Goal: Task Accomplishment & Management: Manage account settings

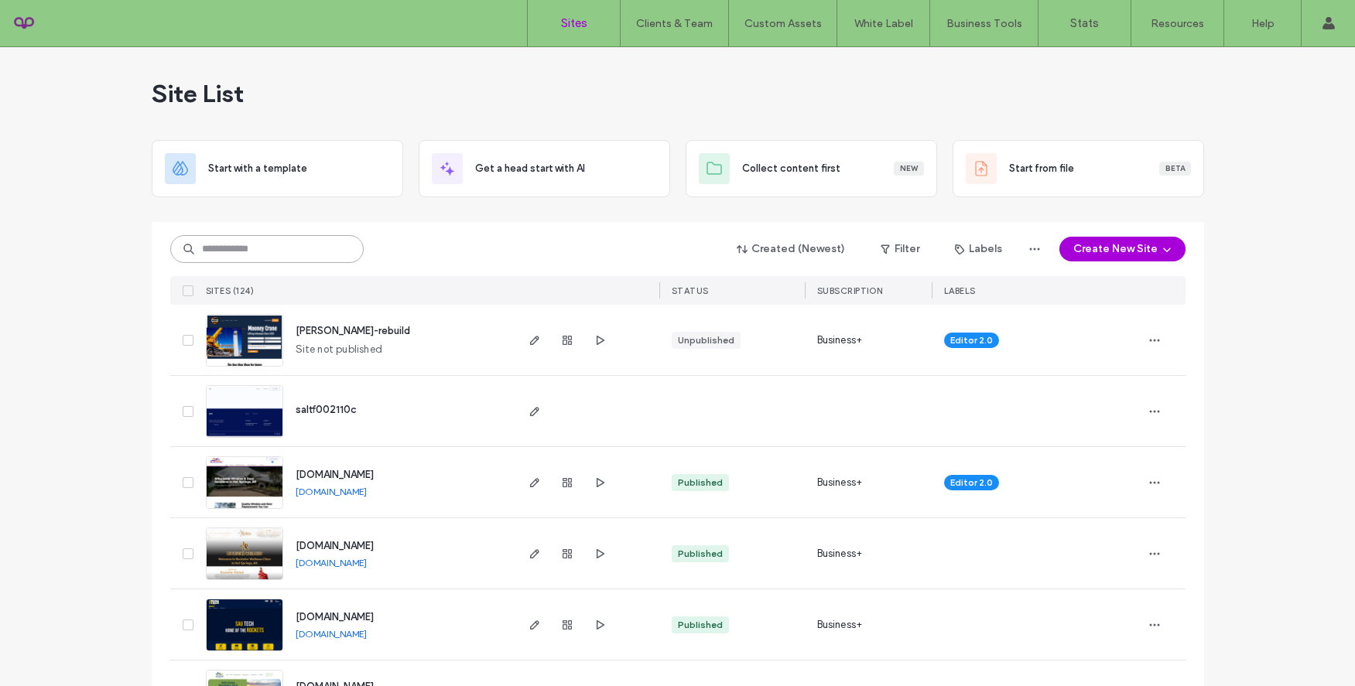
click at [214, 246] on input at bounding box center [266, 249] width 193 height 28
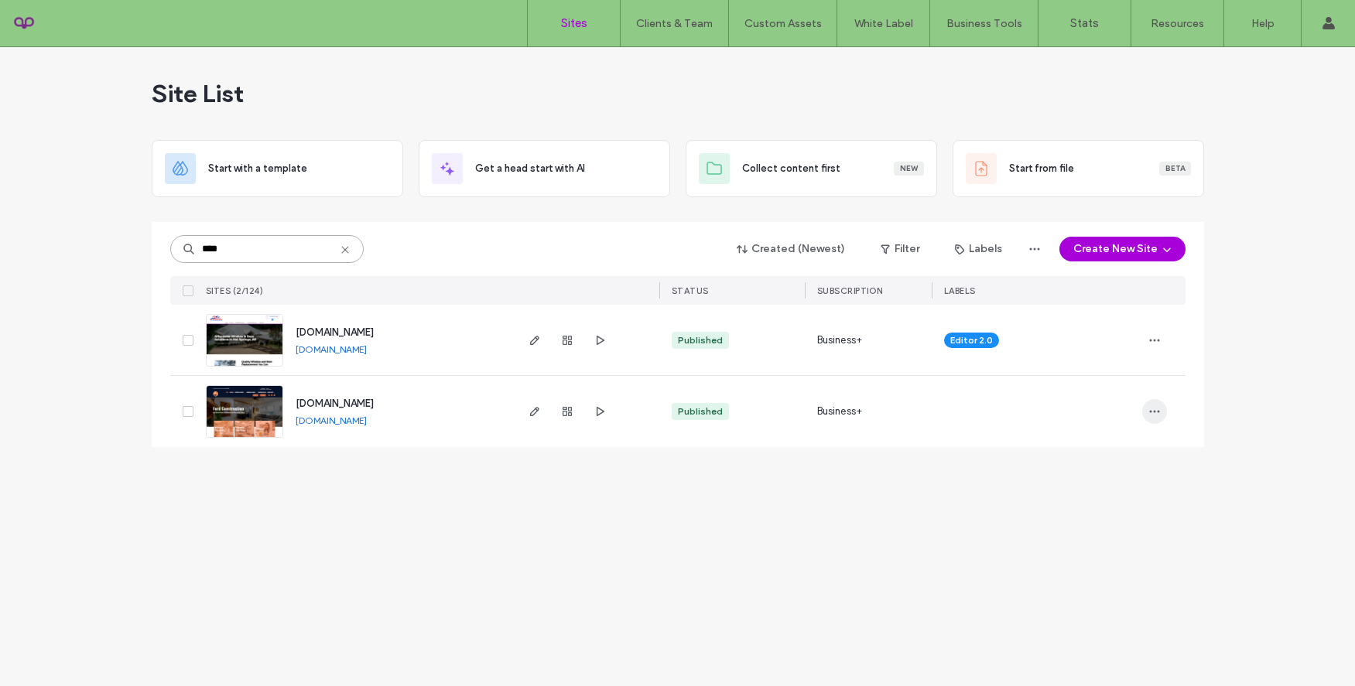
type input "****"
click at [1149, 418] on span "button" at bounding box center [1154, 411] width 25 height 25
click at [1088, 604] on span "Site Dashboard" at bounding box center [1094, 598] width 72 height 15
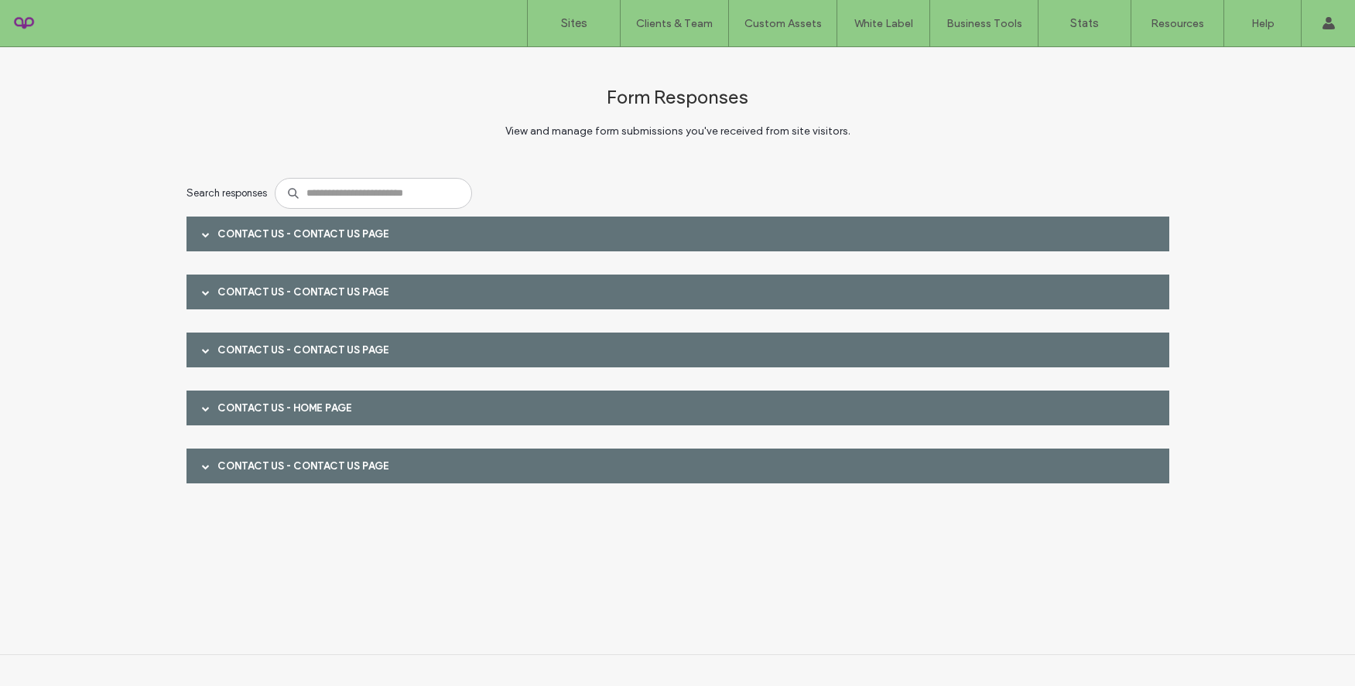
click at [204, 235] on span at bounding box center [206, 235] width 8 height 8
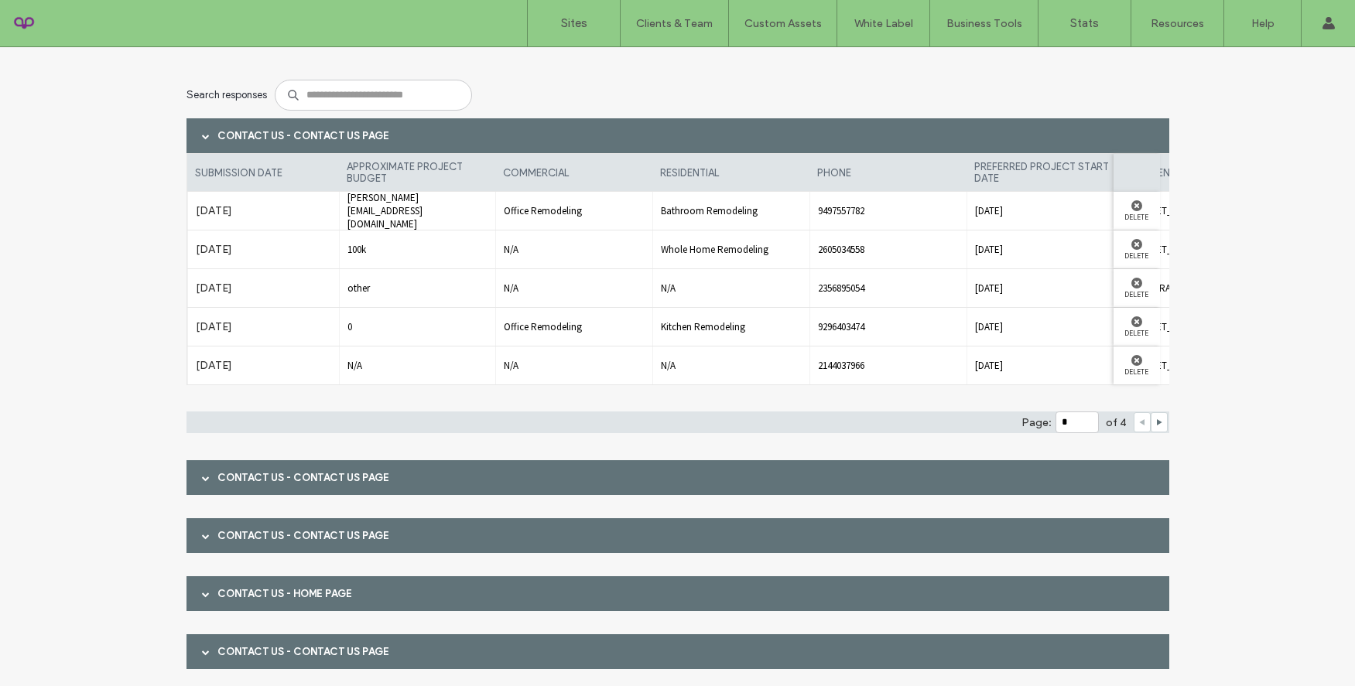
scroll to position [136, 0]
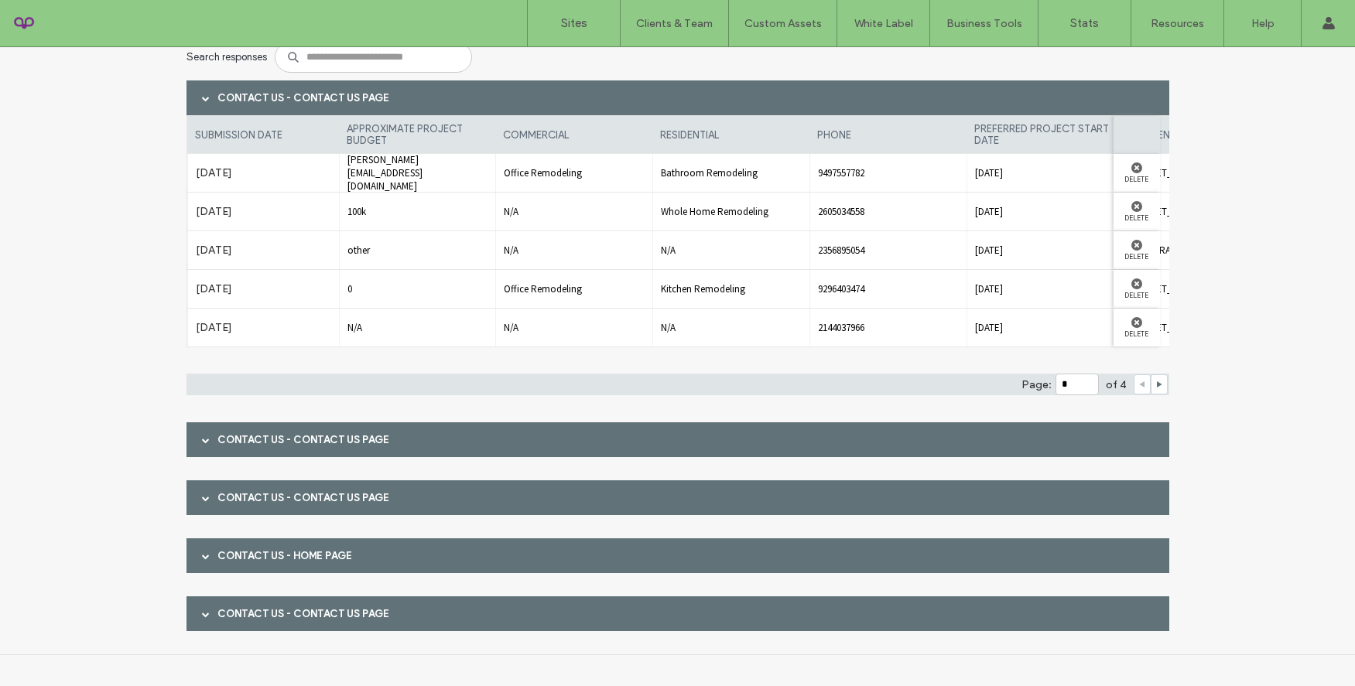
click at [202, 434] on span at bounding box center [206, 439] width 8 height 27
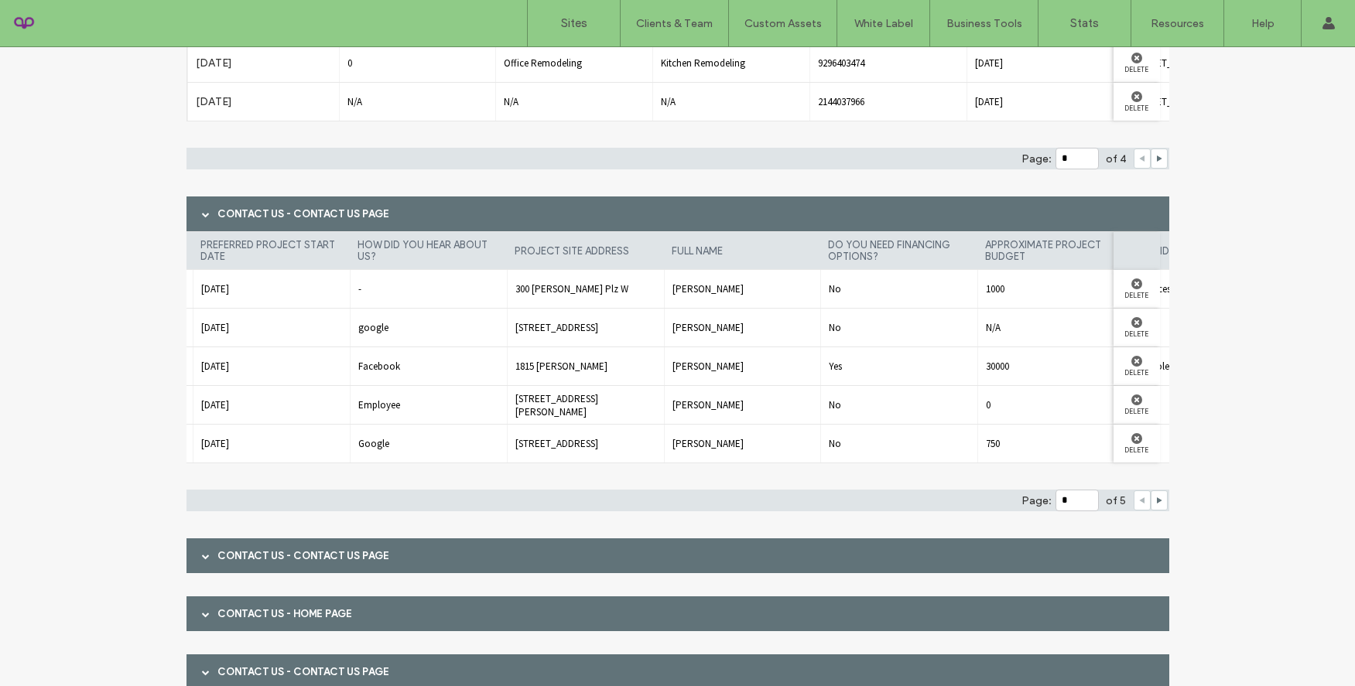
scroll to position [0, 402]
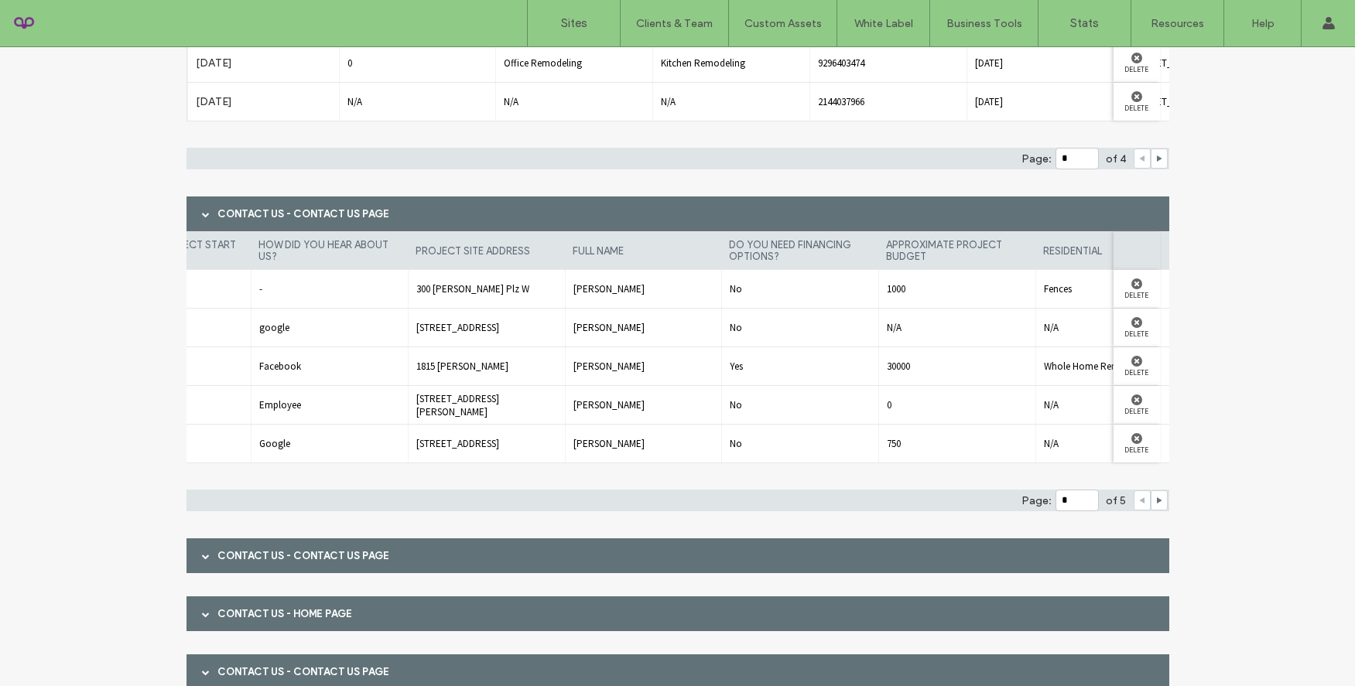
click at [840, 452] on div "No" at bounding box center [799, 444] width 157 height 38
click at [882, 450] on div "750" at bounding box center [956, 444] width 157 height 38
click at [894, 445] on span "750" at bounding box center [957, 443] width 141 height 13
click at [1029, 446] on div "750" at bounding box center [956, 444] width 157 height 38
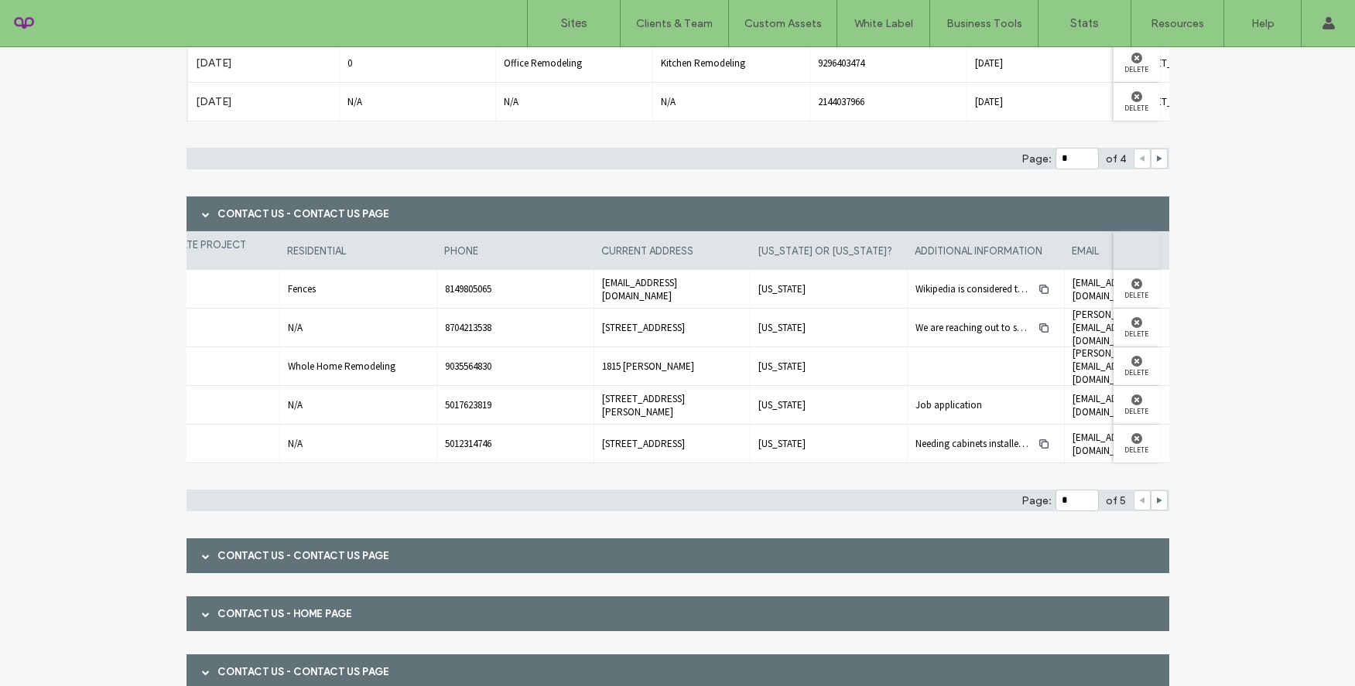
scroll to position [0, 1172]
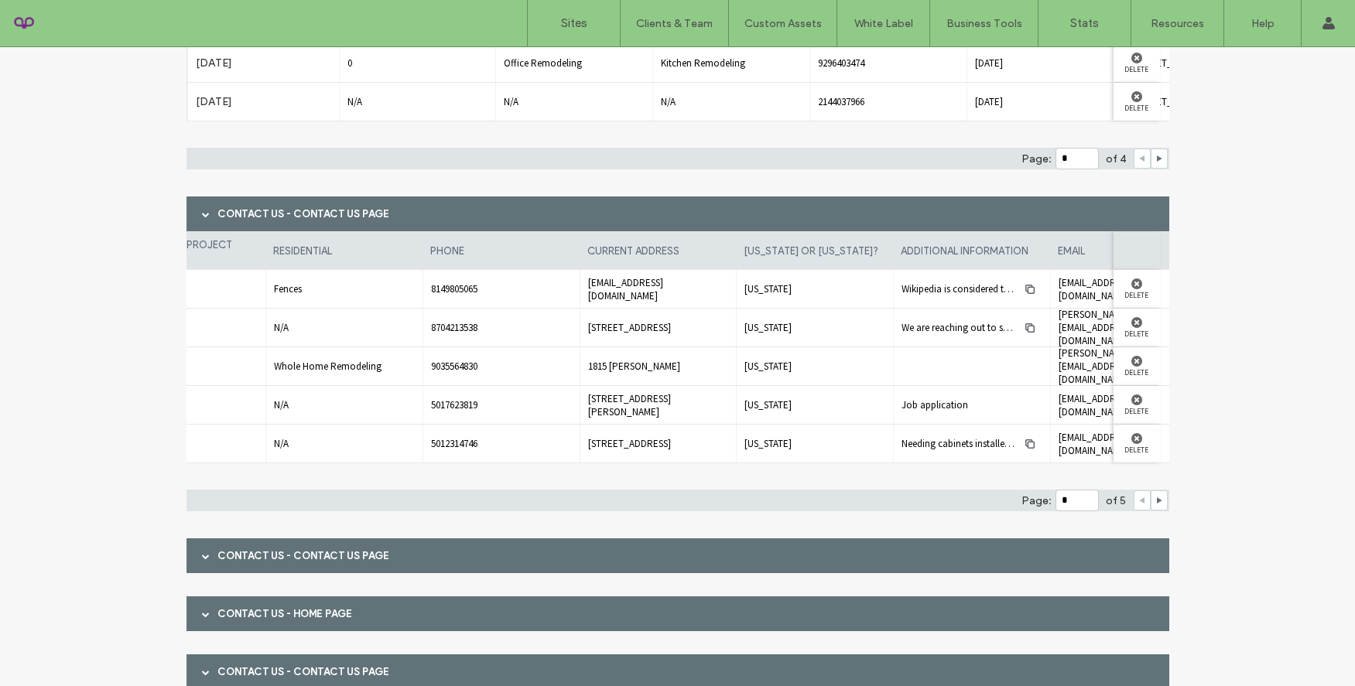
click at [1000, 447] on span "Needing cabinets installed above my washer and dryer" at bounding box center [1015, 443] width 226 height 13
click at [1024, 450] on icon "button" at bounding box center [1030, 444] width 12 height 12
click at [1029, 445] on icon "button" at bounding box center [1030, 444] width 12 height 12
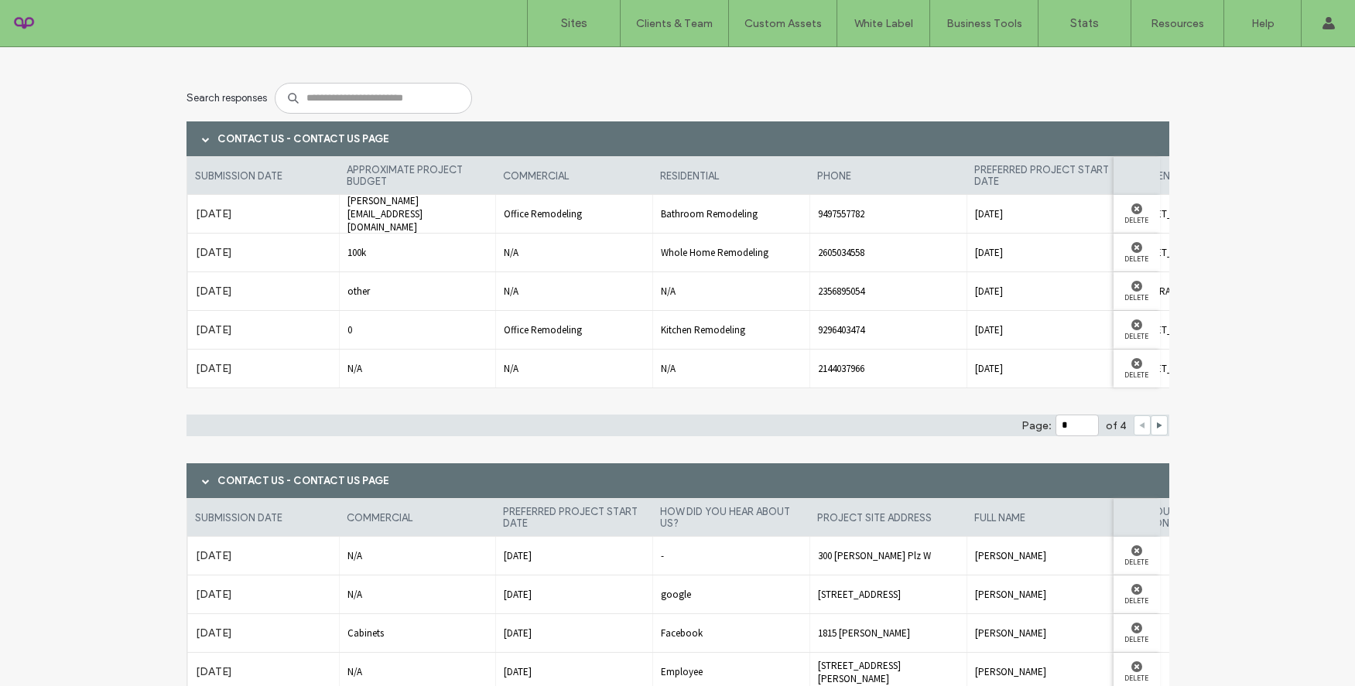
scroll to position [0, 0]
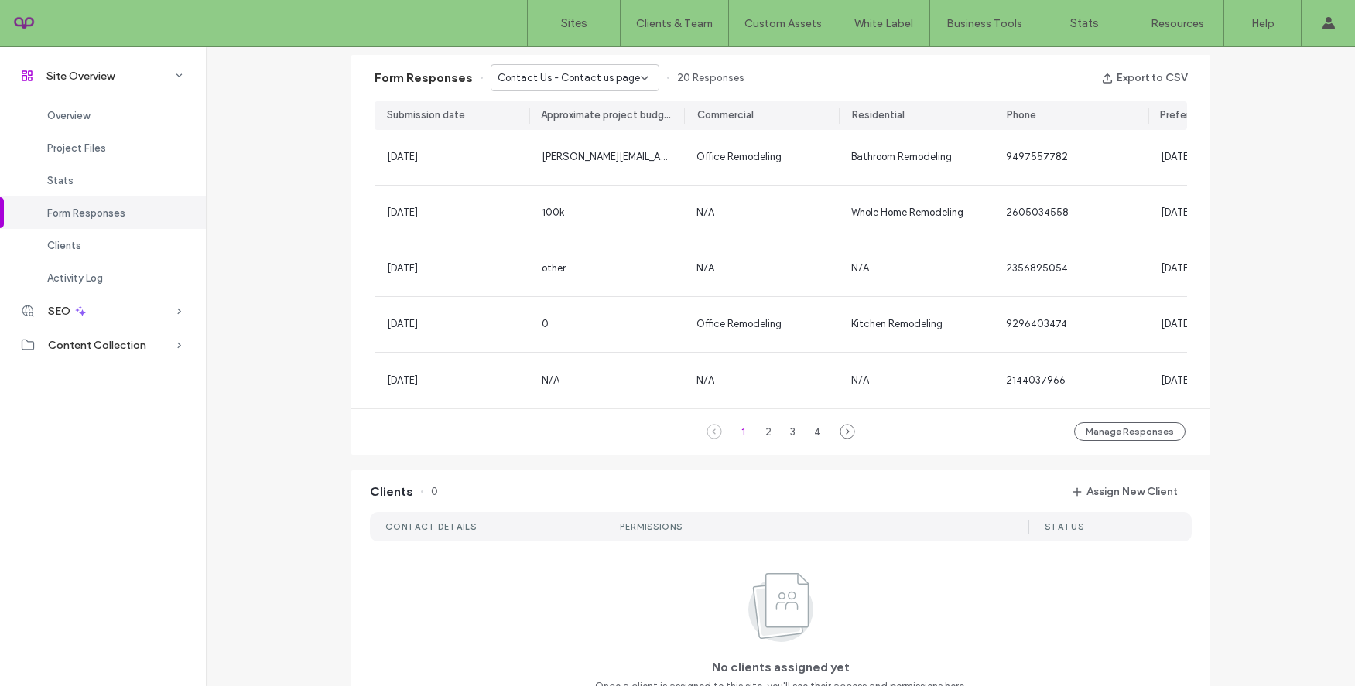
click at [588, 75] on span "Contact Us - Contact us page" at bounding box center [569, 77] width 142 height 15
click at [584, 135] on span "Contact Us - Contact us page" at bounding box center [560, 132] width 142 height 15
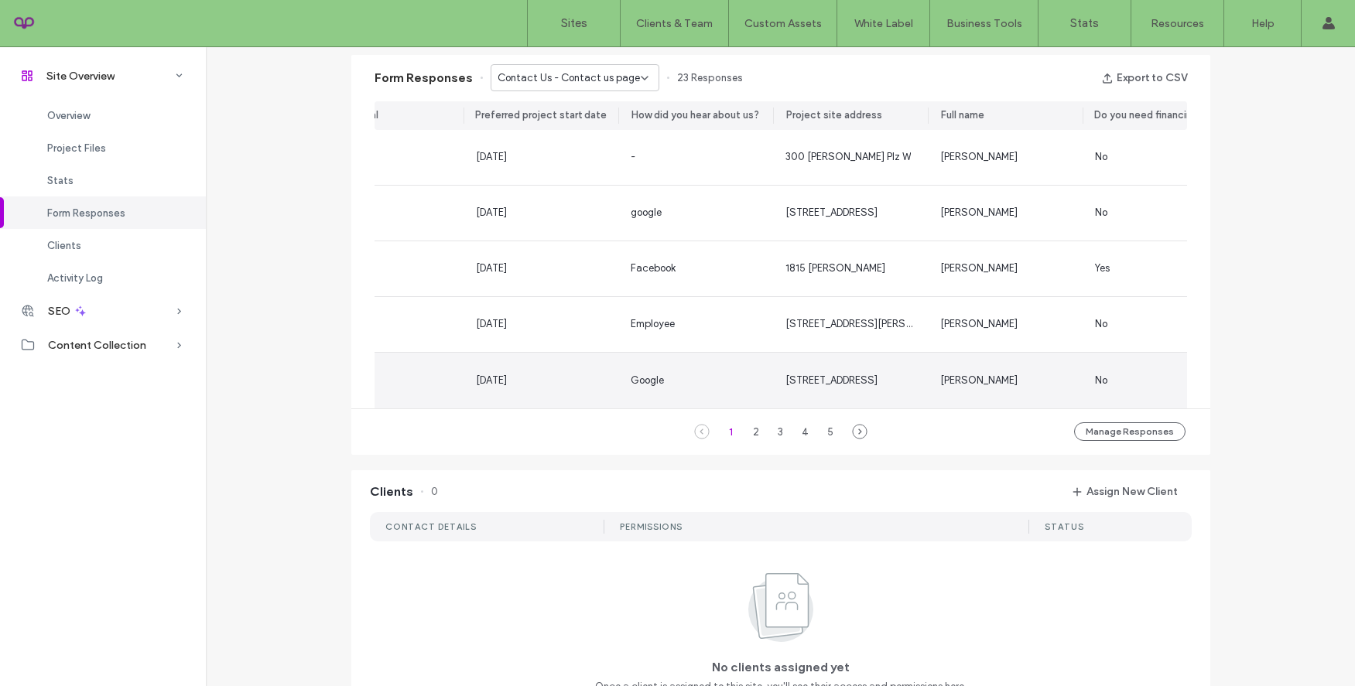
click at [745, 373] on div "Google" at bounding box center [696, 380] width 130 height 15
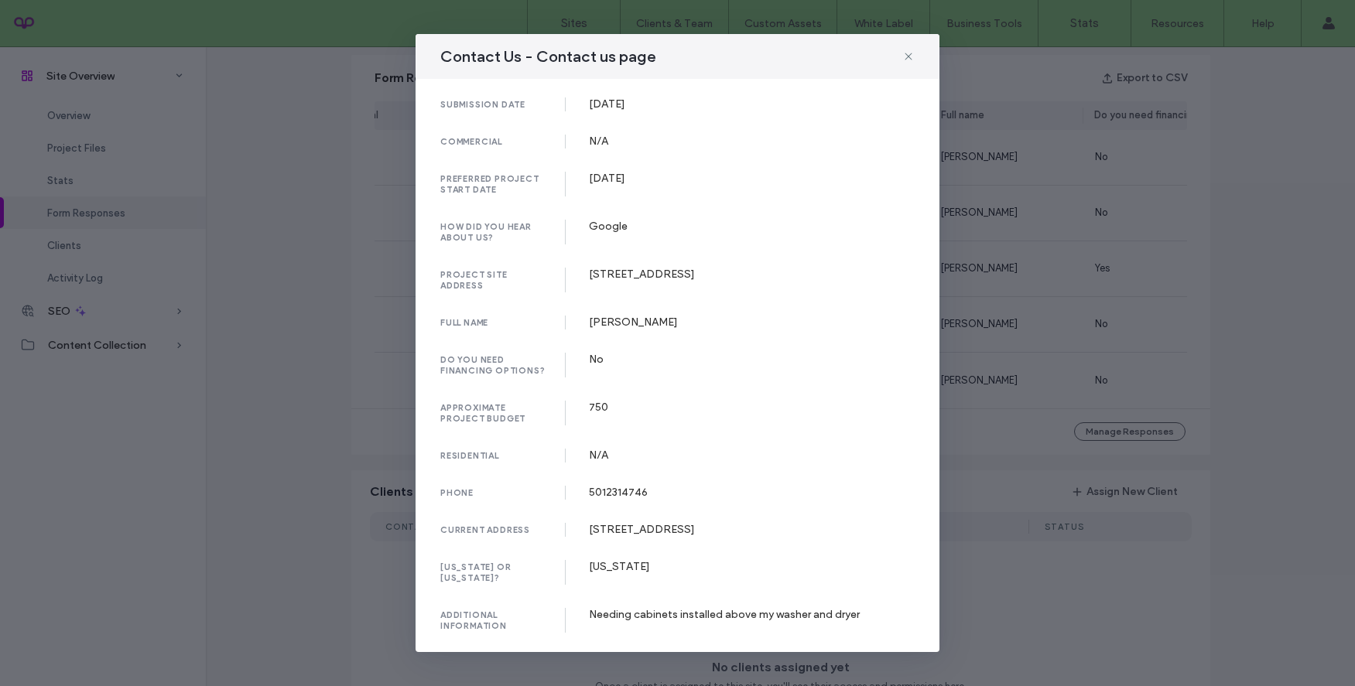
scroll to position [36, 0]
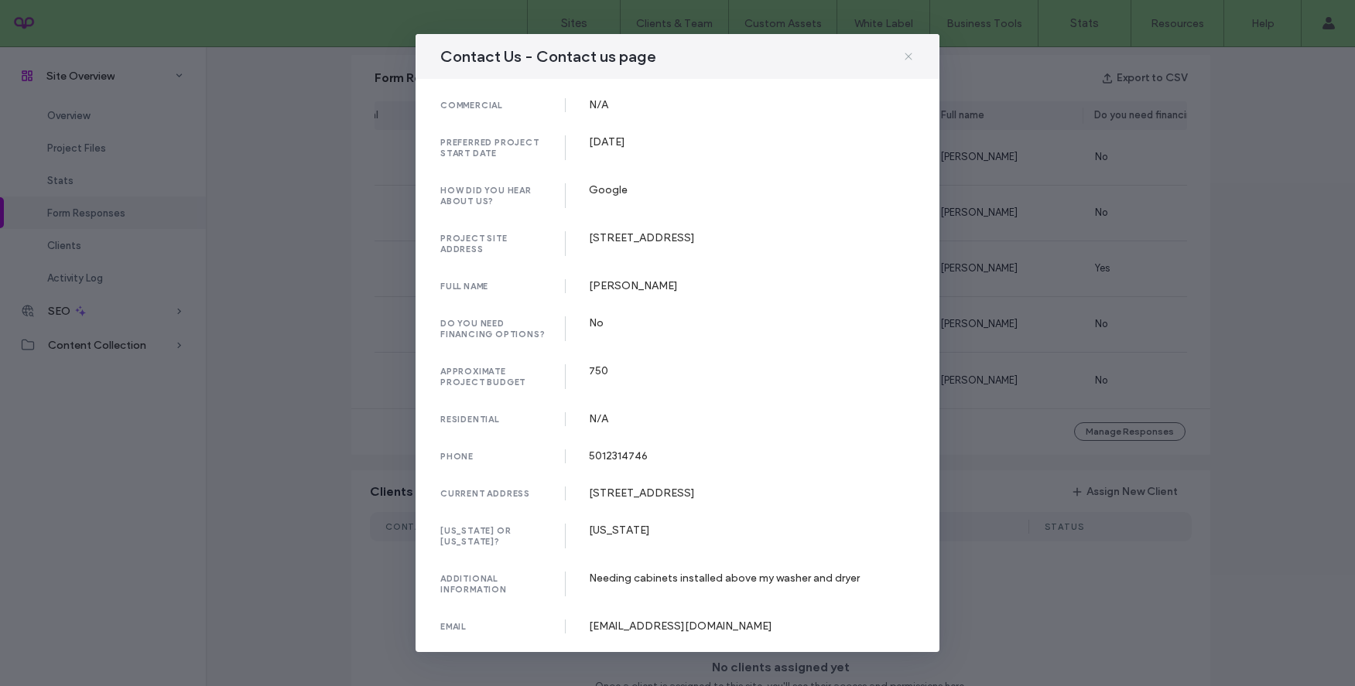
click at [909, 56] on use at bounding box center [908, 56] width 7 height 7
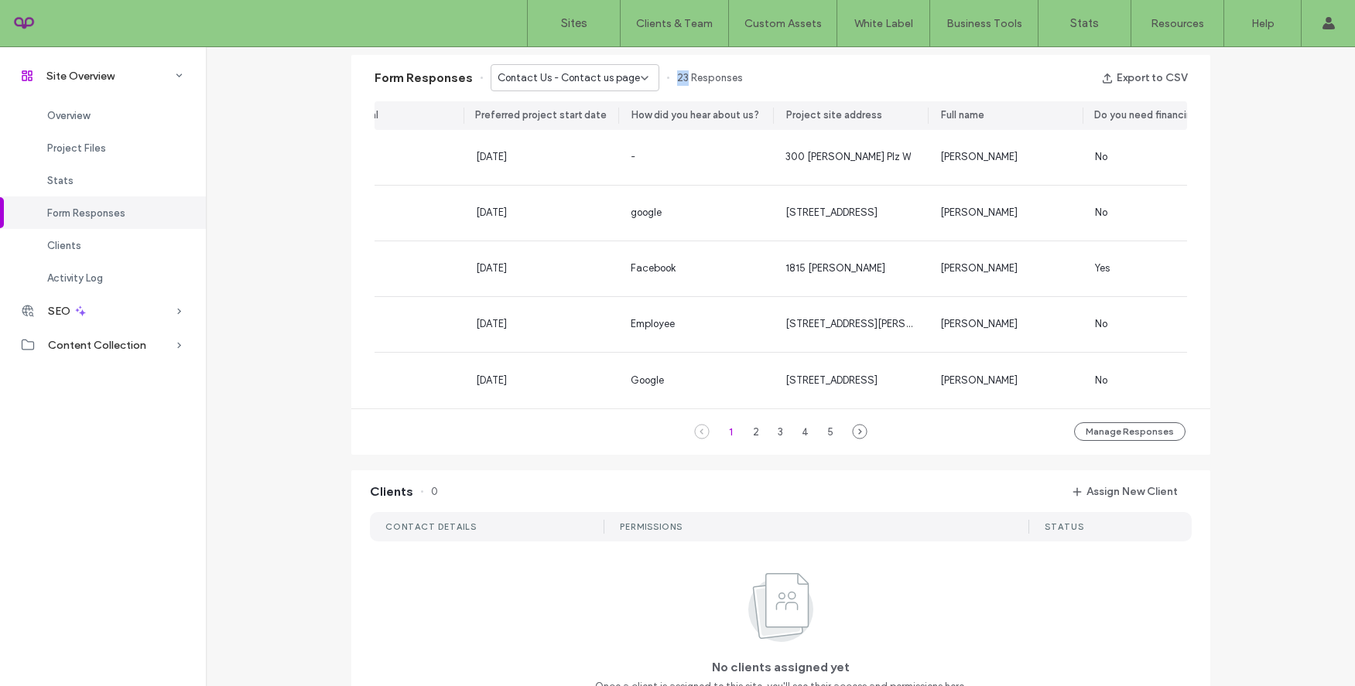
click at [909, 56] on div "Form Responses Contact Us - Contact us page 23 Responses Export to CSV" at bounding box center [780, 78] width 859 height 46
click at [751, 437] on div "2" at bounding box center [756, 432] width 19 height 19
click at [772, 436] on div "3" at bounding box center [781, 432] width 19 height 19
click at [569, 77] on span "Contact Us - Contact us page" at bounding box center [569, 77] width 142 height 15
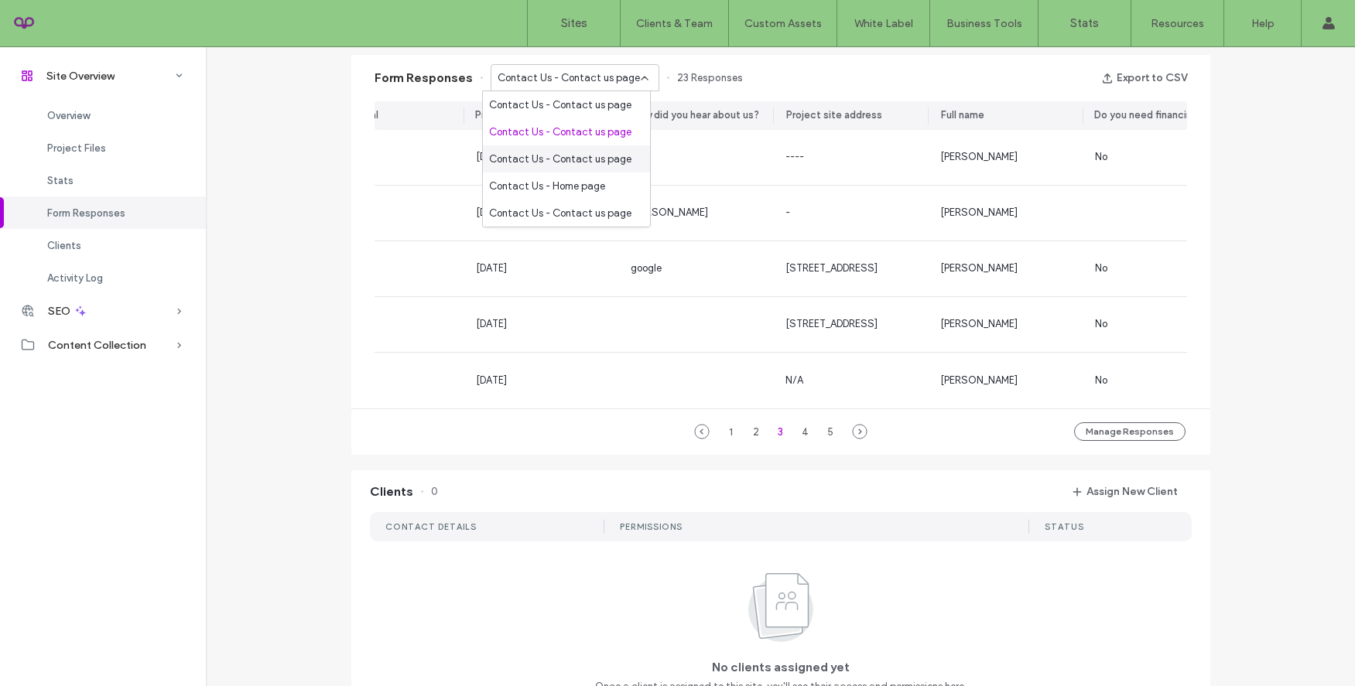
click at [579, 153] on span "Contact Us - Contact us page" at bounding box center [560, 159] width 142 height 15
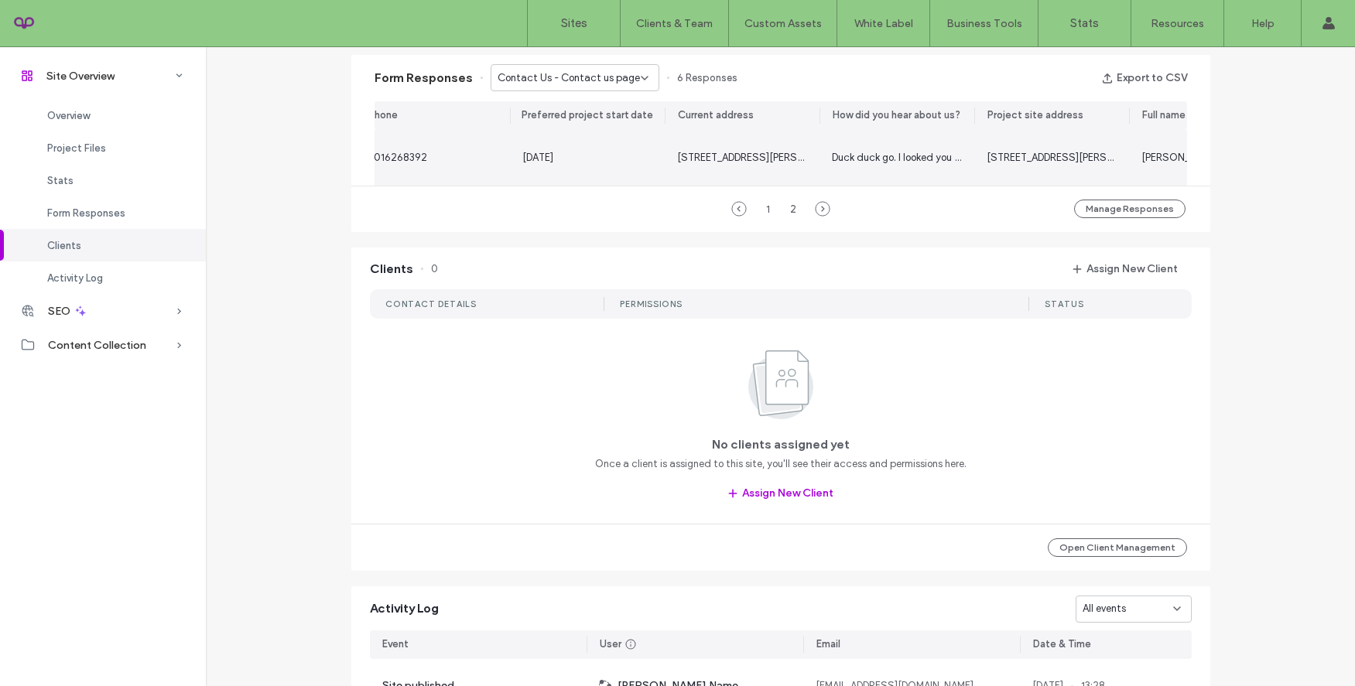
scroll to position [0, 673]
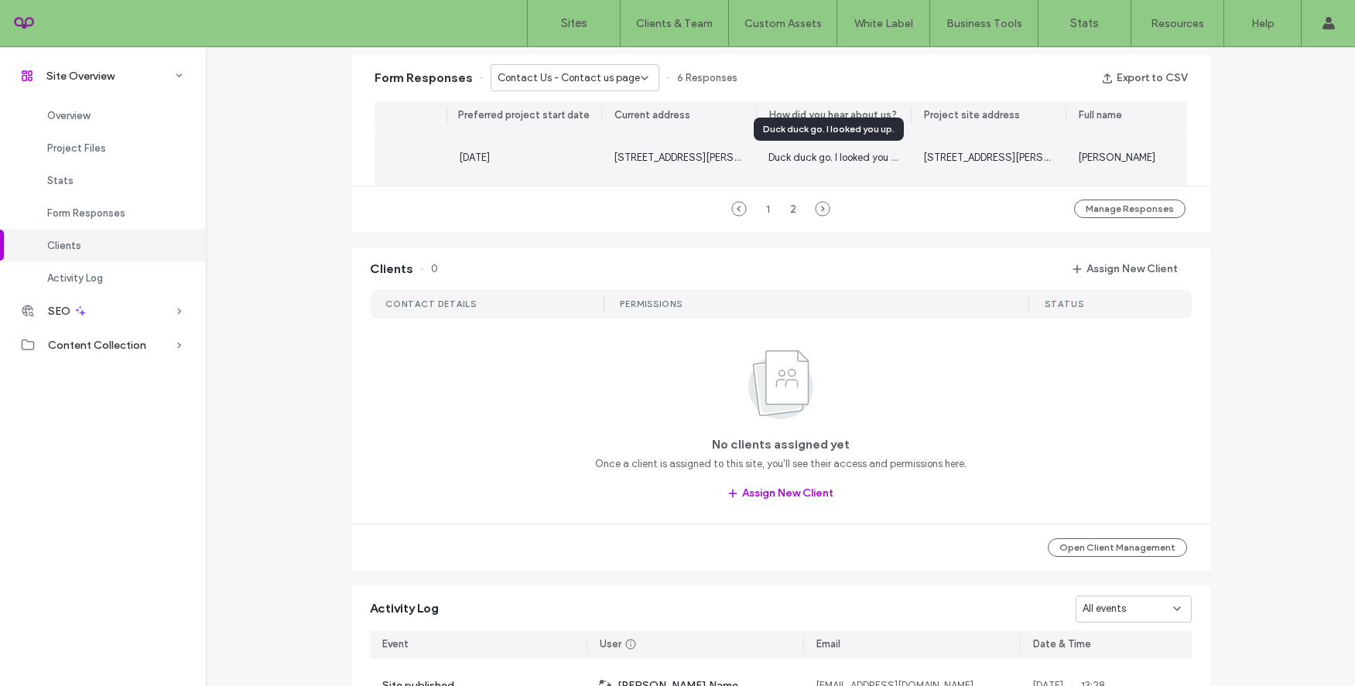
click at [796, 161] on span "Duck duck go. I looked you up." at bounding box center [837, 158] width 136 height 12
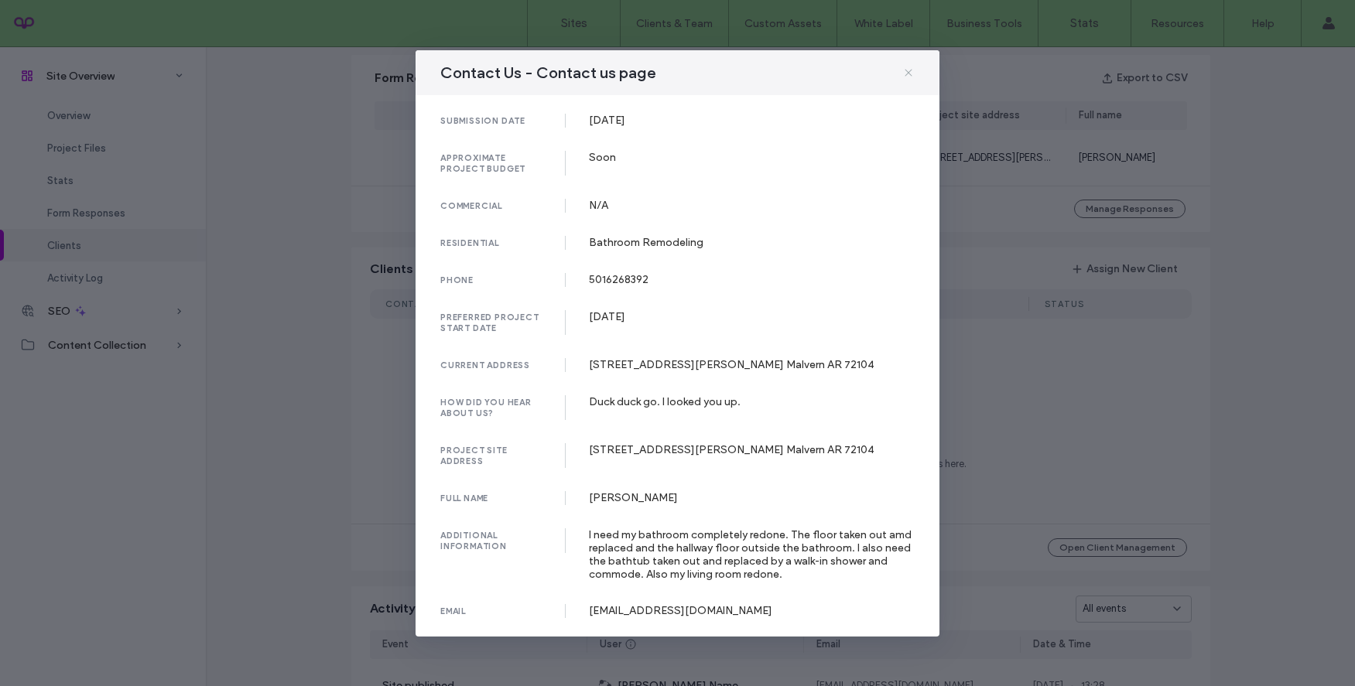
click at [909, 68] on icon at bounding box center [908, 73] width 12 height 12
click at [909, 68] on div "Form Responses Contact Us - Contact us page 6 Responses Export to CSV" at bounding box center [780, 78] width 859 height 46
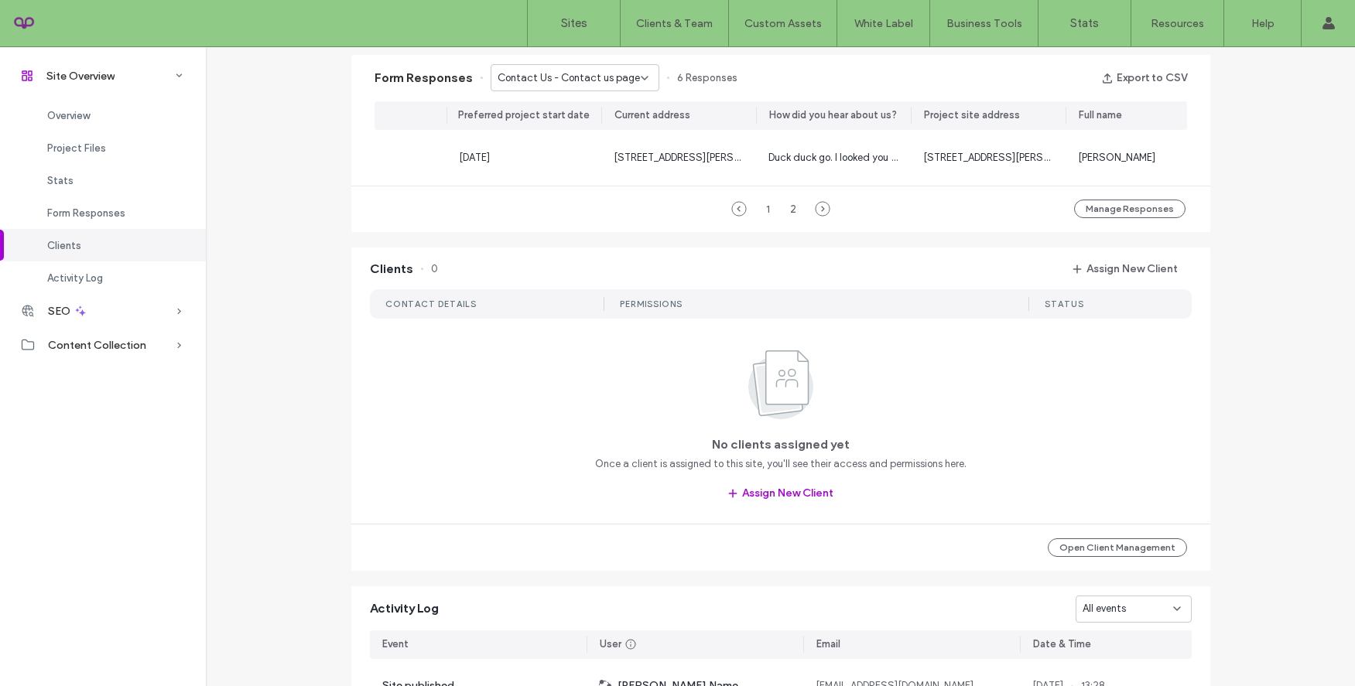
click at [604, 87] on div "Contact Us - Contact us page" at bounding box center [575, 77] width 169 height 27
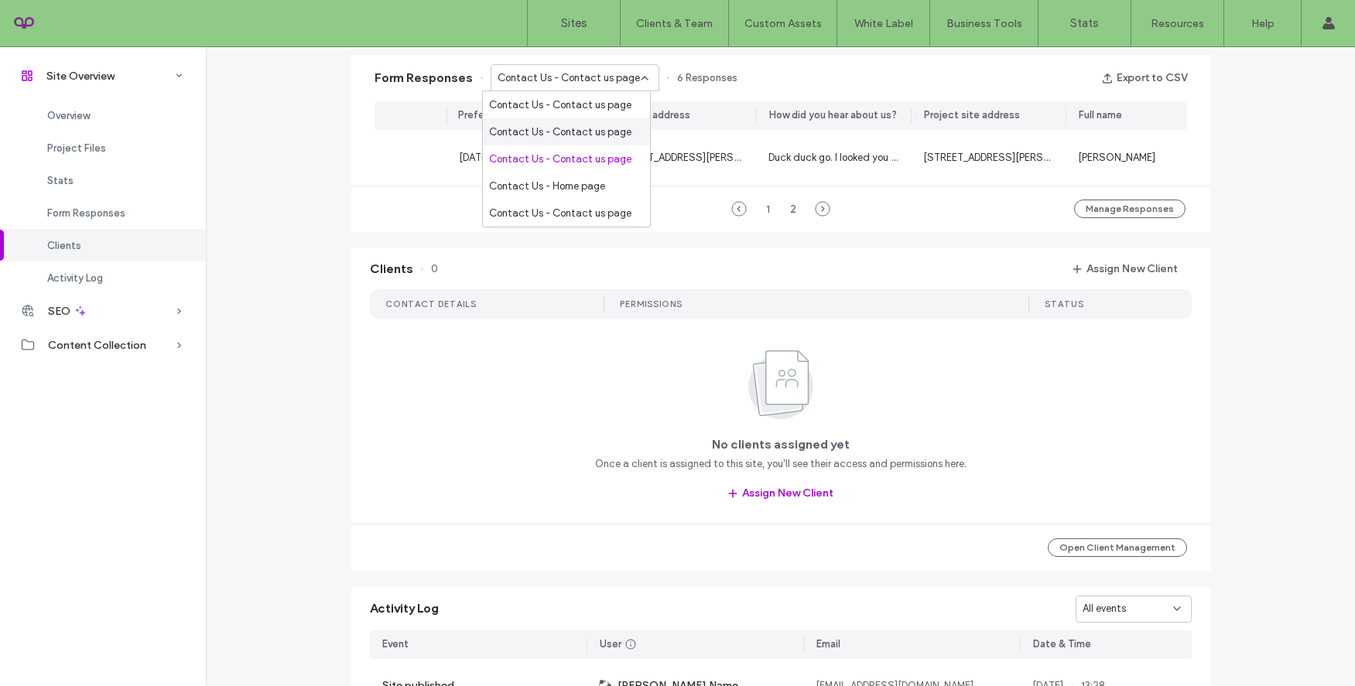
click at [588, 127] on span "Contact Us - Contact us page" at bounding box center [560, 132] width 142 height 15
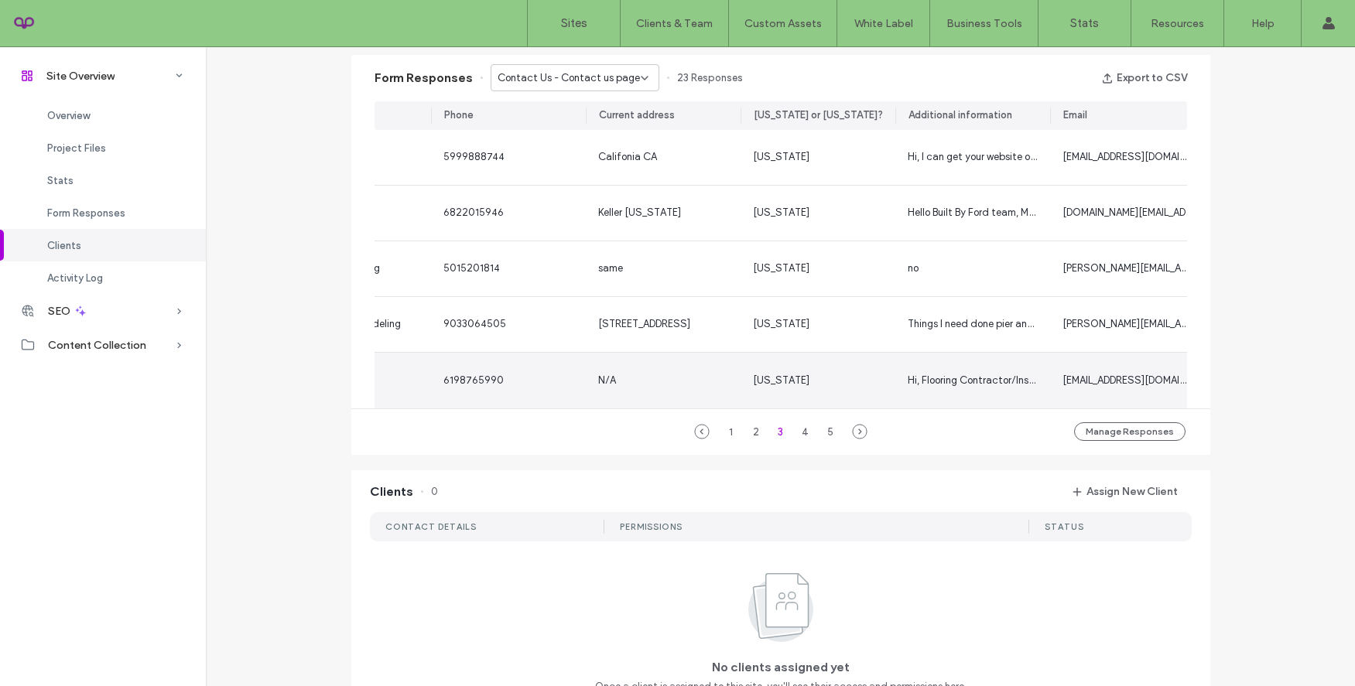
scroll to position [0, 1335]
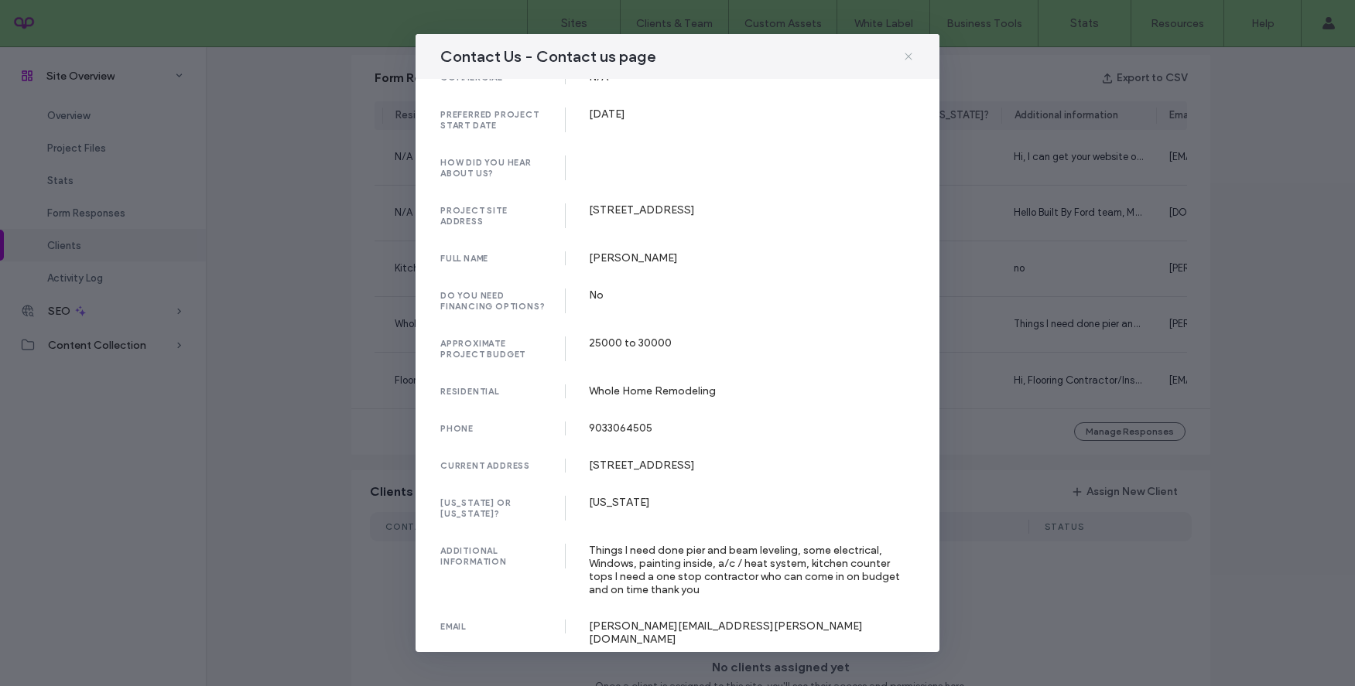
click at [908, 53] on icon at bounding box center [908, 56] width 12 height 12
